Goal: Navigation & Orientation: Find specific page/section

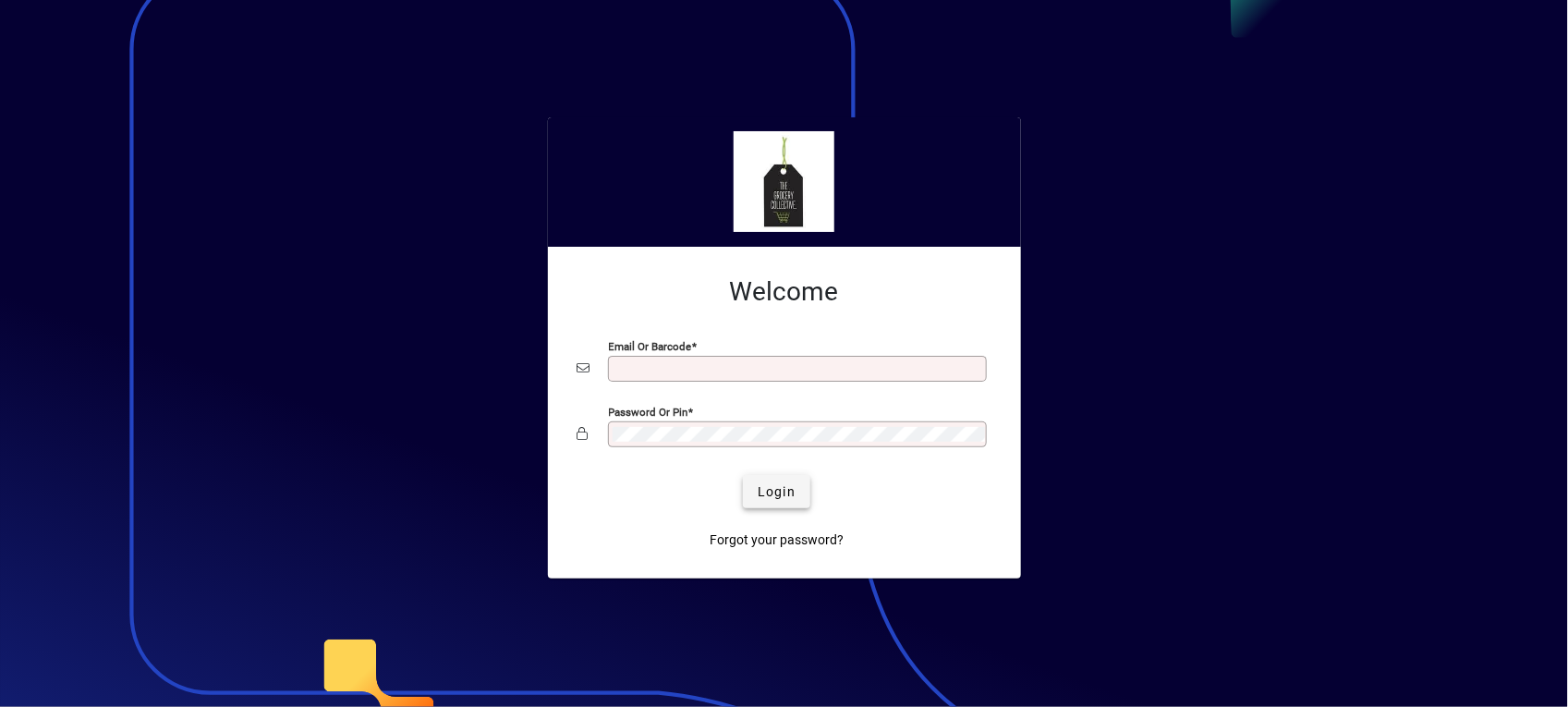
type input "**********"
click at [770, 492] on span "Login" at bounding box center [776, 492] width 38 height 20
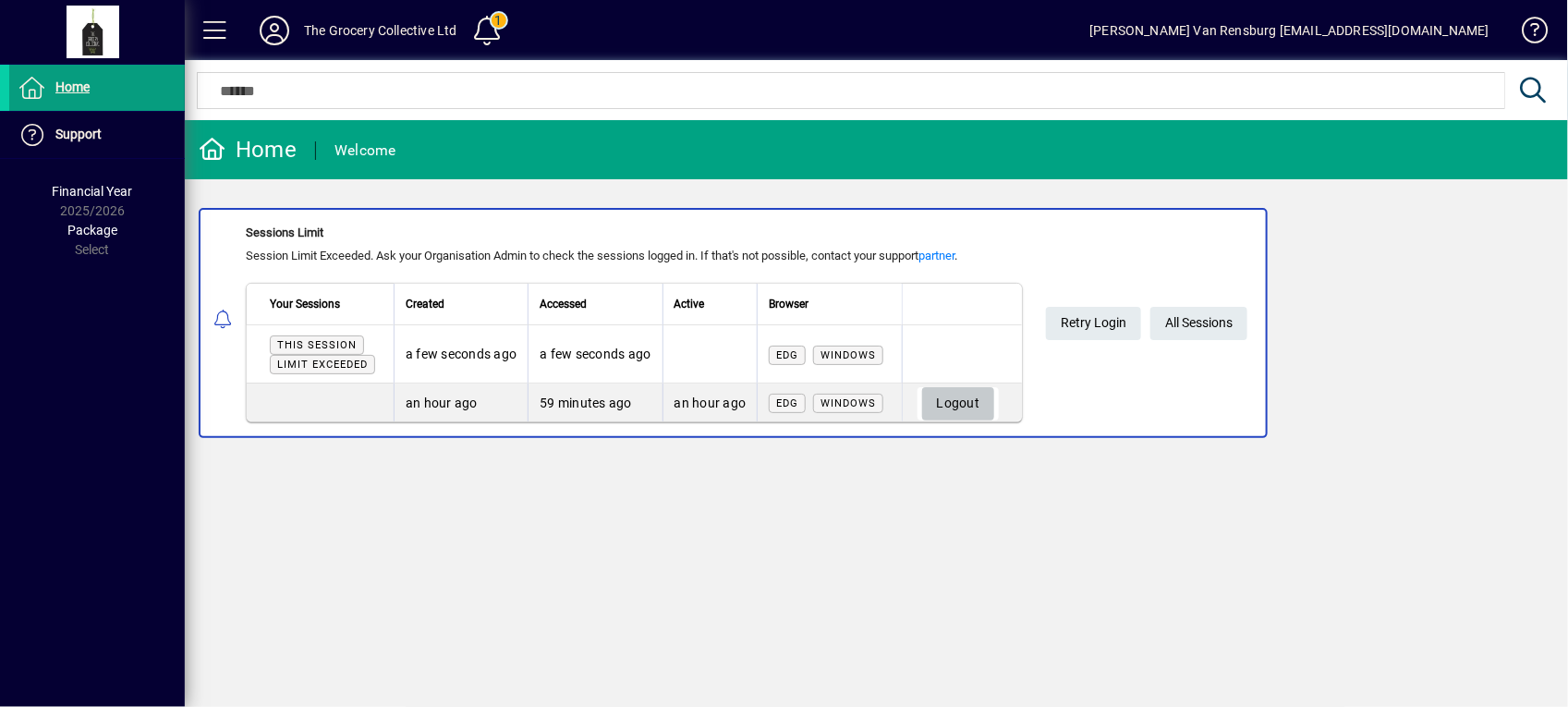
click at [957, 408] on span "Logout" at bounding box center [958, 403] width 43 height 30
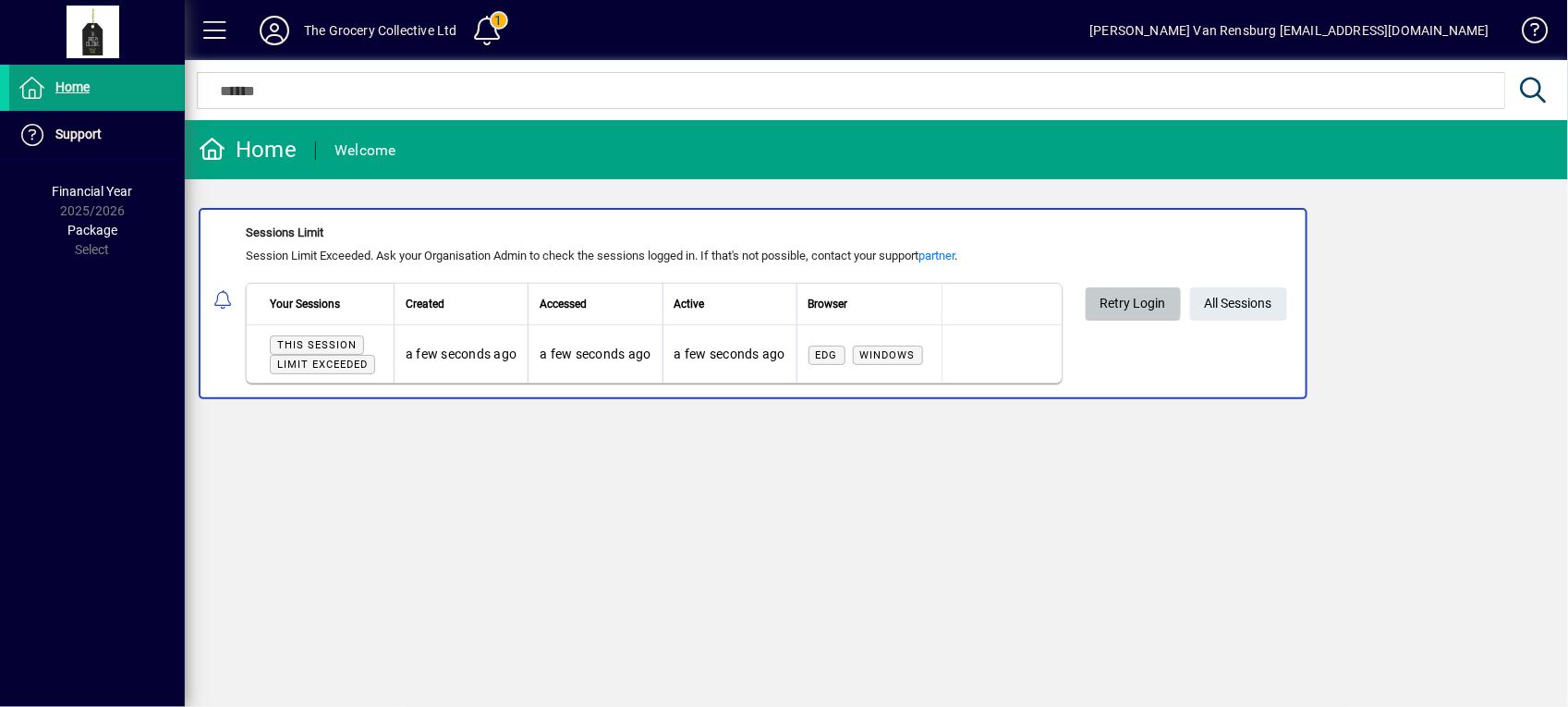
click at [1117, 302] on span "Retry Login" at bounding box center [1134, 304] width 66 height 30
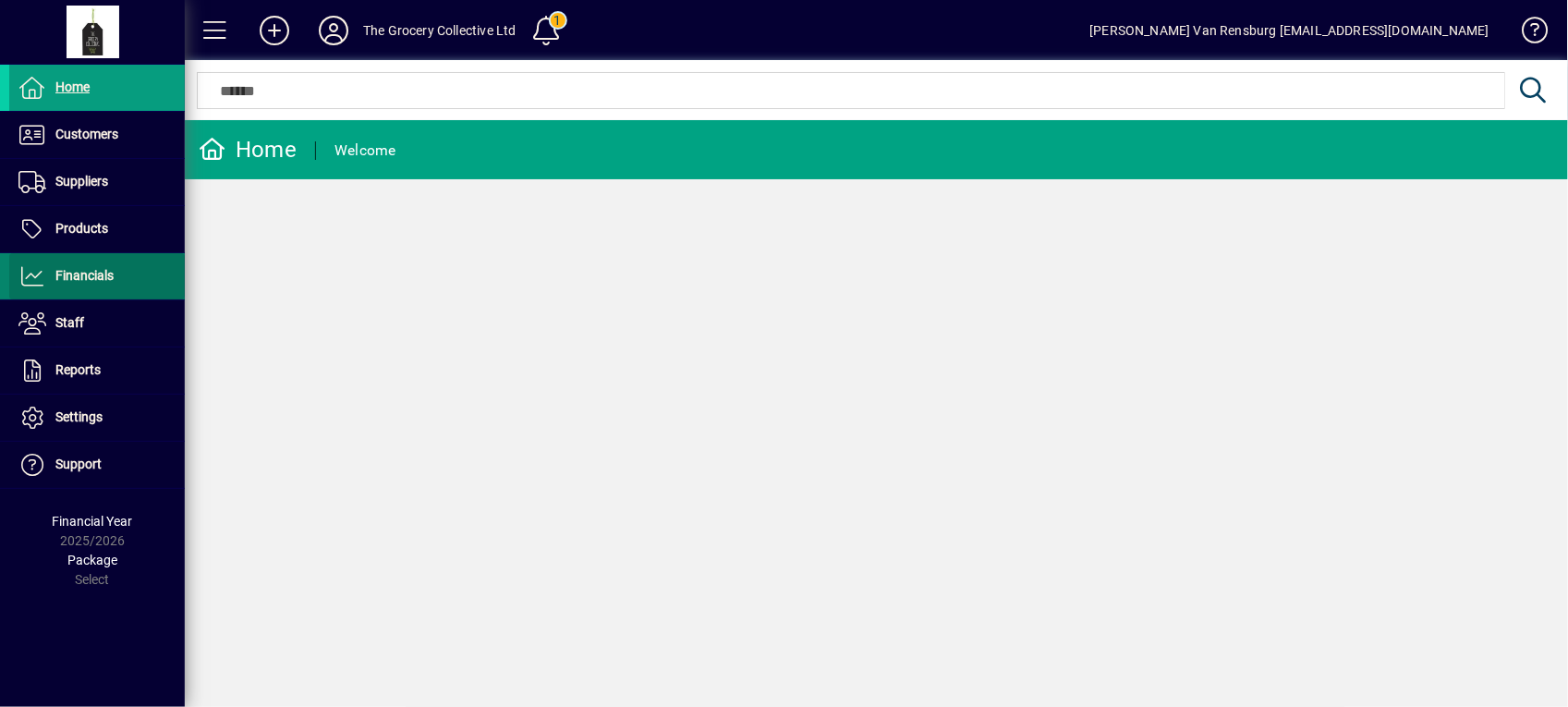
click at [43, 275] on icon at bounding box center [32, 276] width 27 height 23
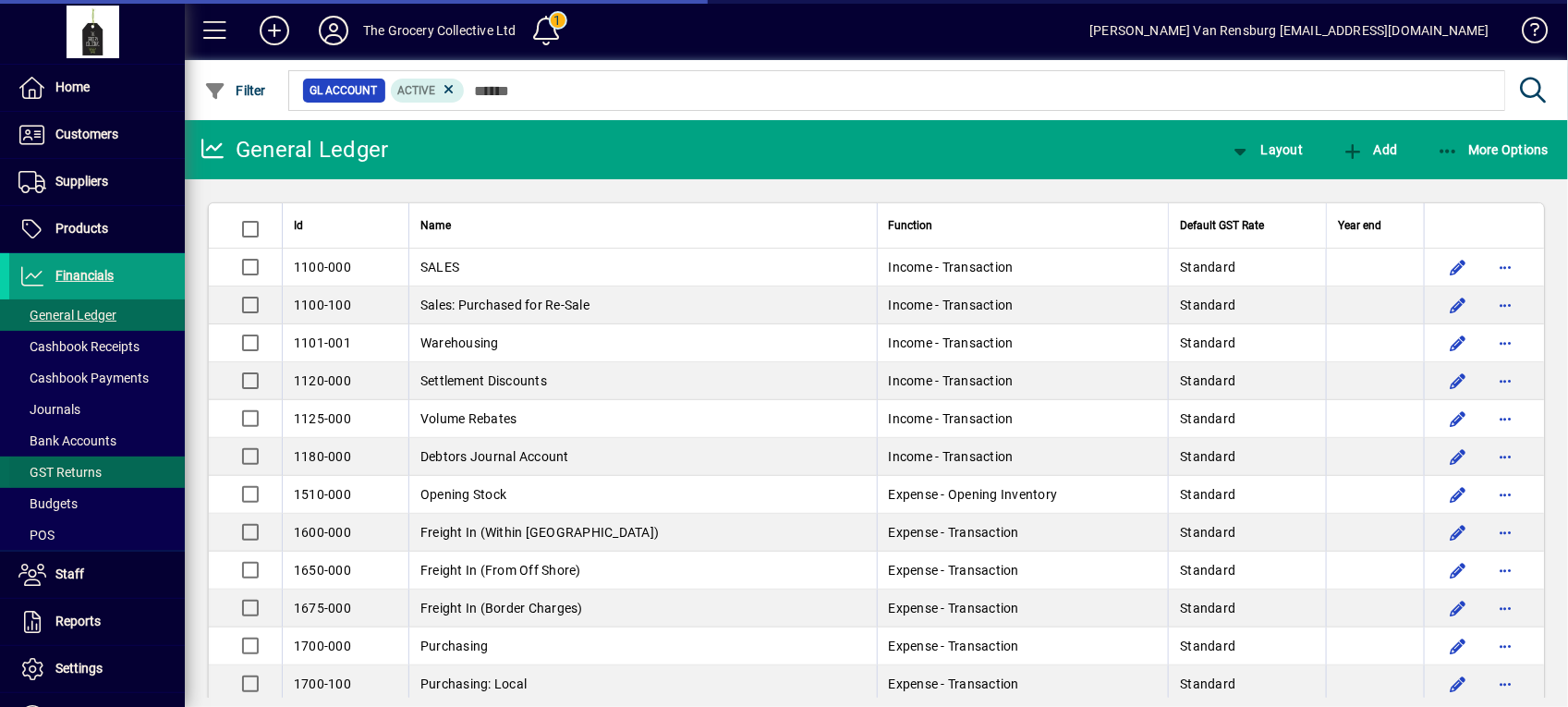
click at [98, 453] on span at bounding box center [97, 472] width 175 height 44
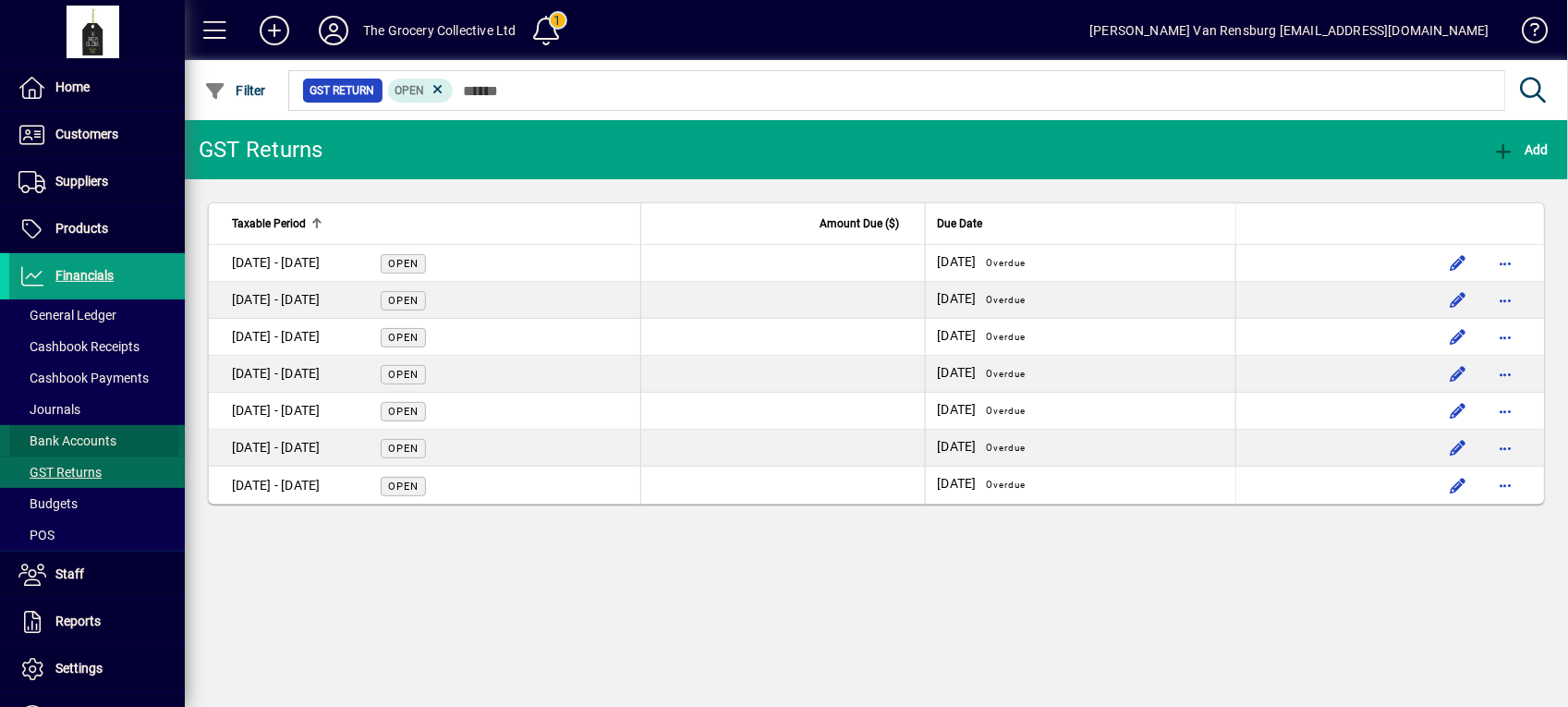
click at [93, 440] on span "Bank Accounts" at bounding box center [68, 441] width 98 height 15
